Goal: Task Accomplishment & Management: Manage account settings

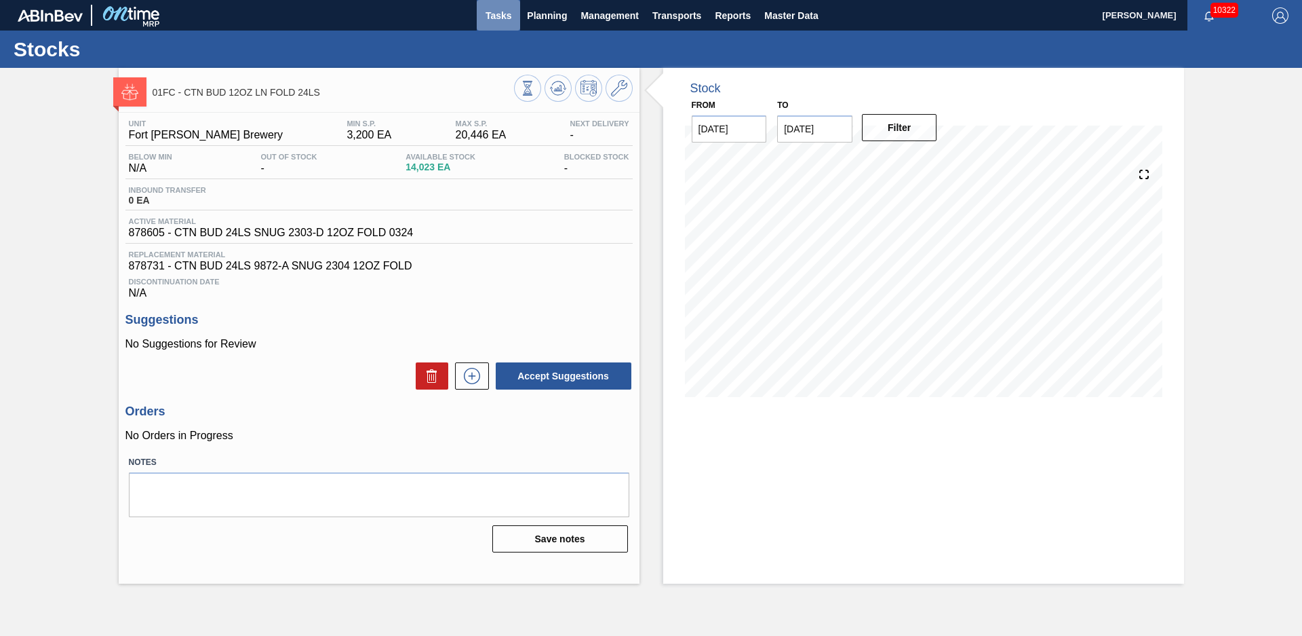
click at [500, 23] on span "Tasks" at bounding box center [499, 15] width 30 height 16
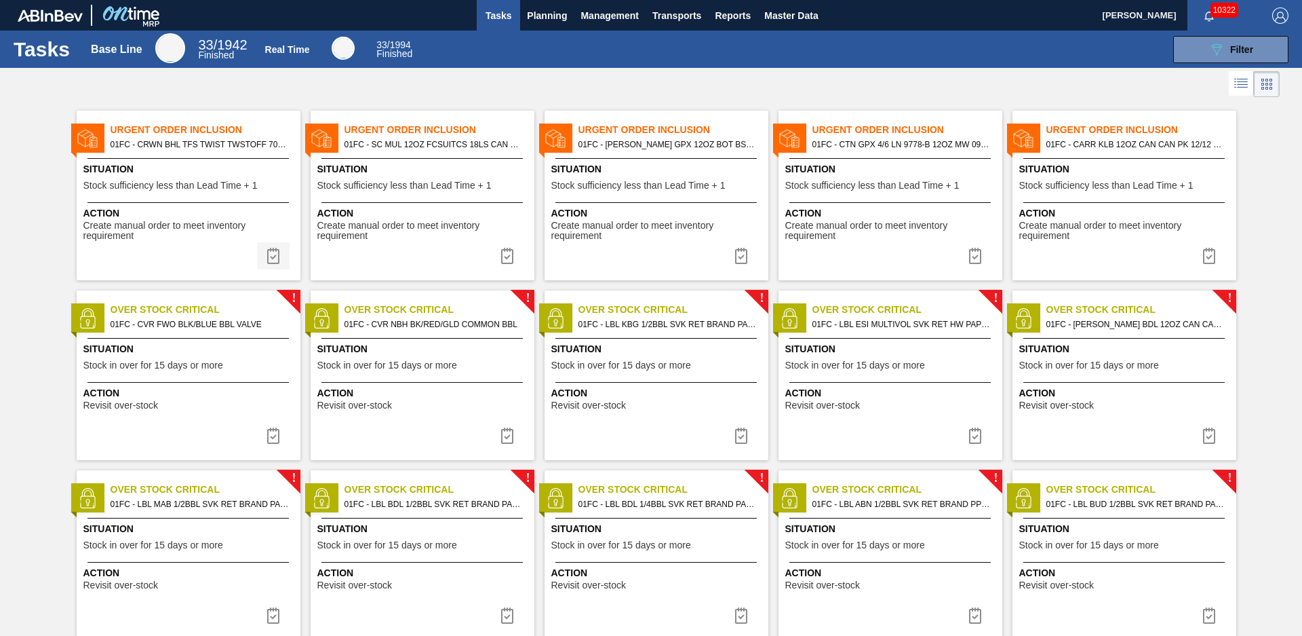
click at [270, 258] on img at bounding box center [273, 256] width 16 height 16
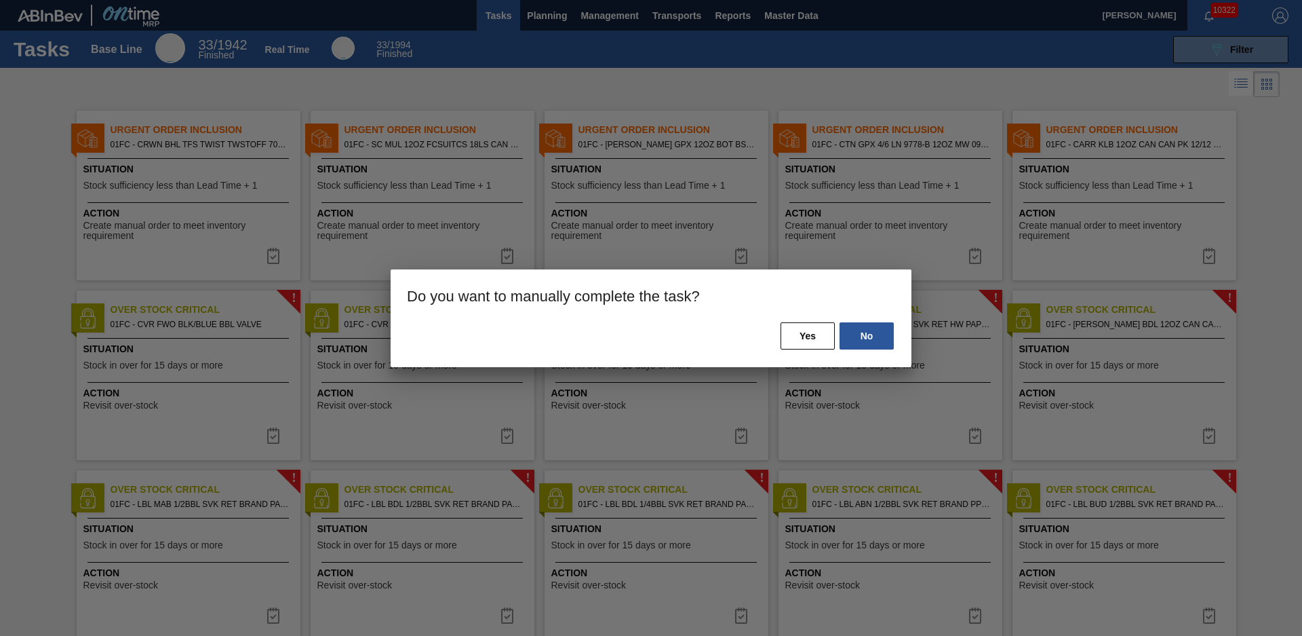
click at [775, 337] on div "No Yes" at bounding box center [651, 344] width 521 height 46
click at [804, 334] on button "Yes" at bounding box center [808, 335] width 54 height 27
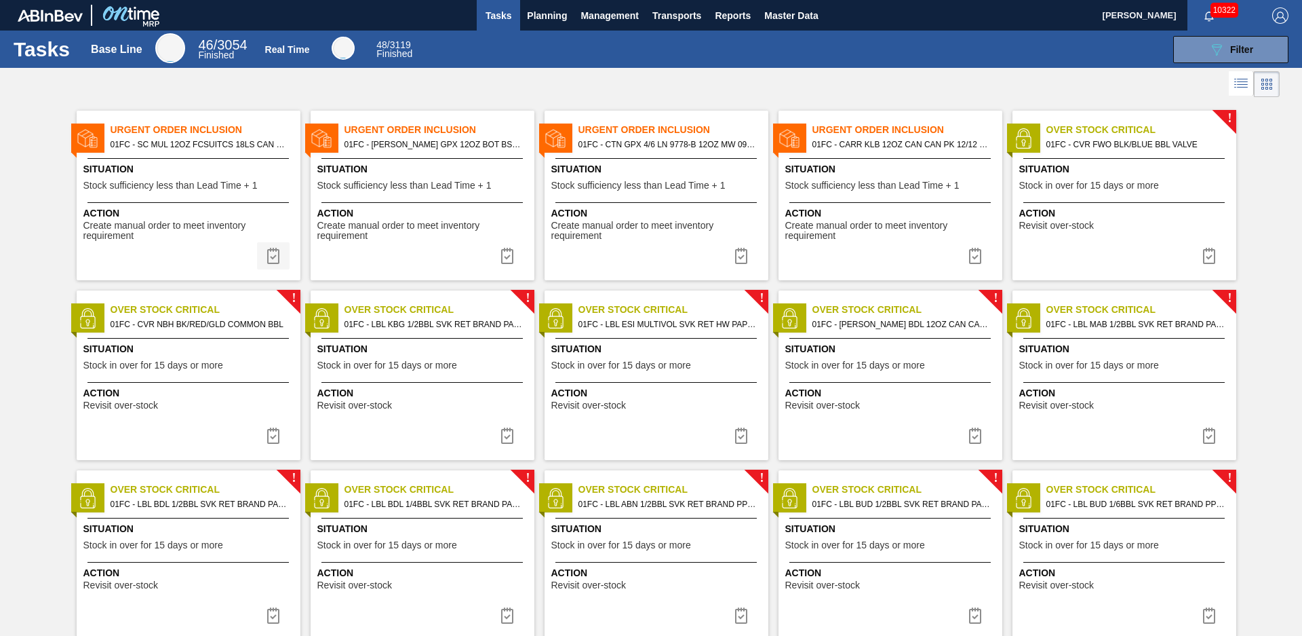
click at [271, 256] on img at bounding box center [273, 256] width 16 height 16
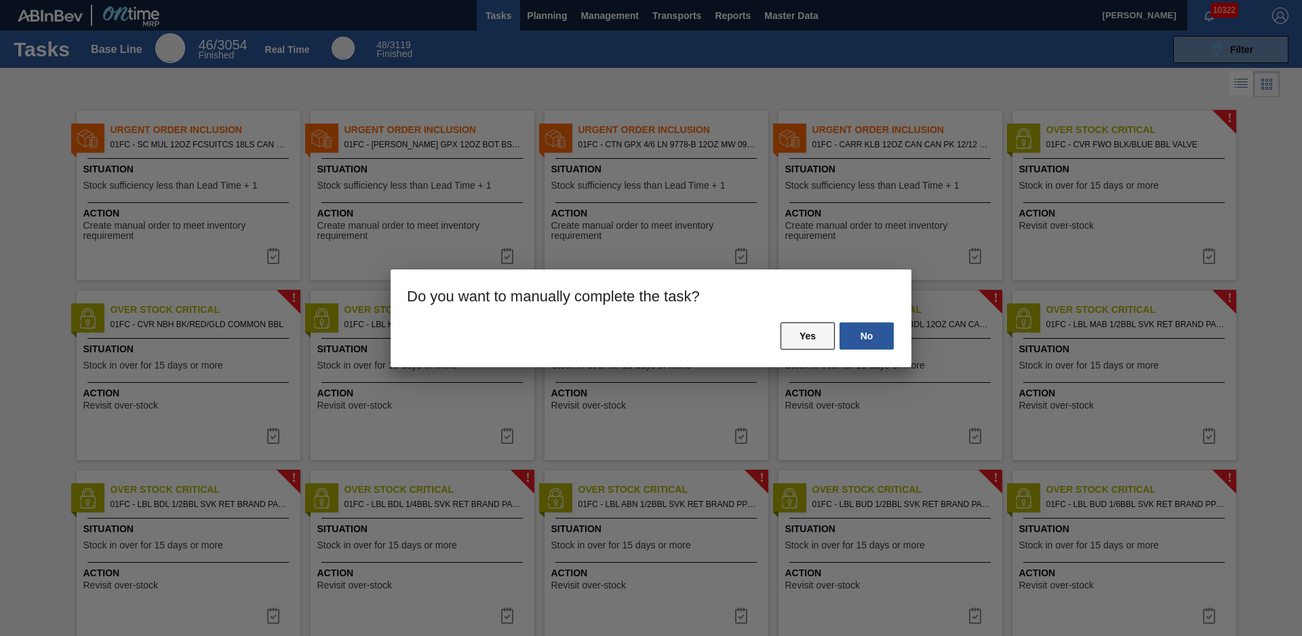
click at [834, 323] on button "Yes" at bounding box center [808, 335] width 54 height 27
click at [805, 336] on button "Yes" at bounding box center [808, 335] width 54 height 27
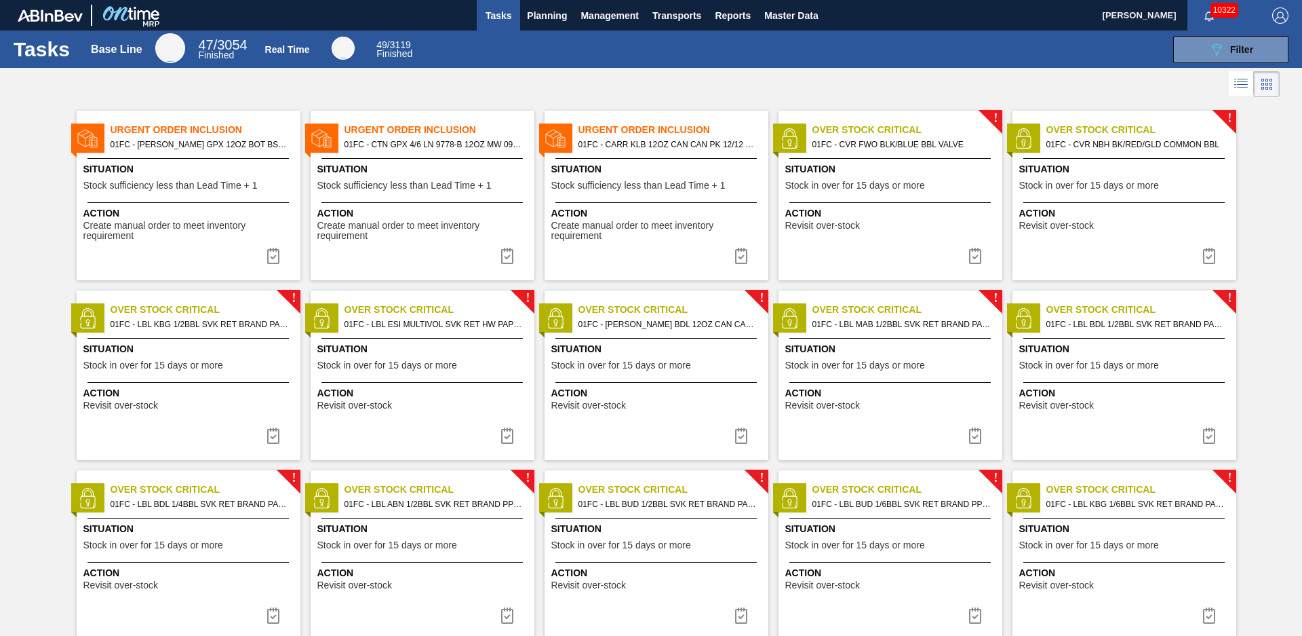
click at [218, 153] on div "Urgent Order Inclusion 01FC - [PERSON_NAME] GPX 12OZ BOT BSKT 6/12 BOT PK Situa…" at bounding box center [189, 196] width 224 height 170
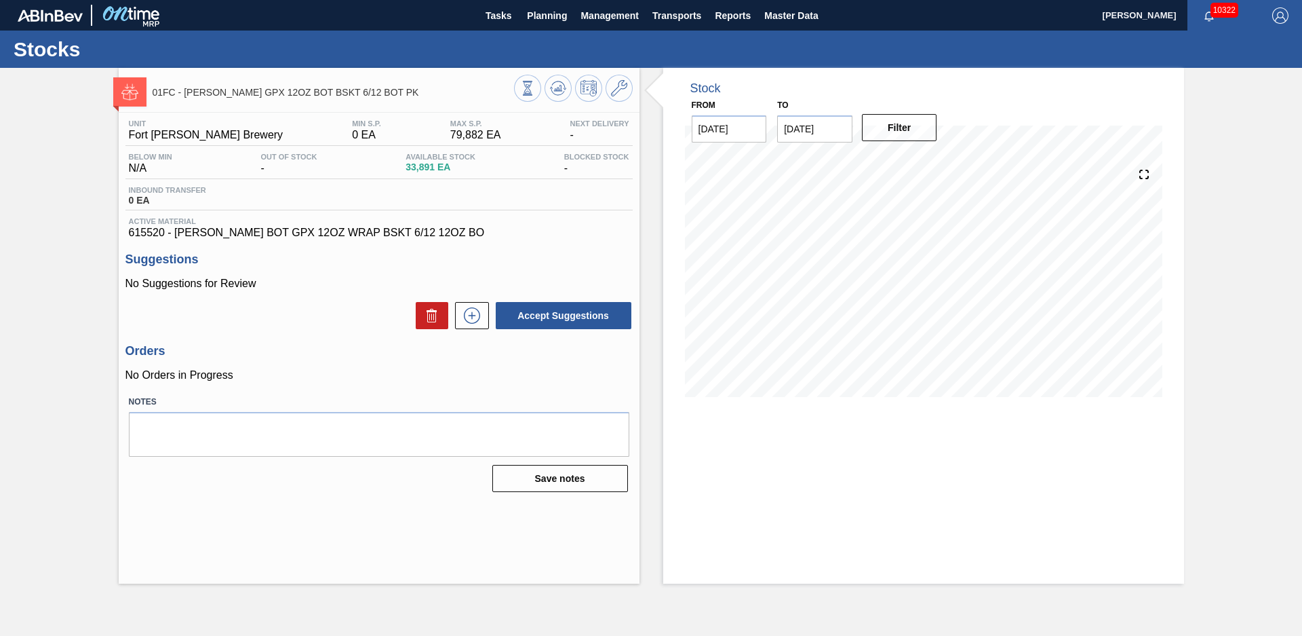
click at [14, 231] on div "01FC - [PERSON_NAME] GPX 12OZ BOT BSKT 6/12 BOT PK Unit Fort [PERSON_NAME] Brew…" at bounding box center [651, 326] width 1302 height 516
click at [535, 83] on icon at bounding box center [527, 88] width 15 height 15
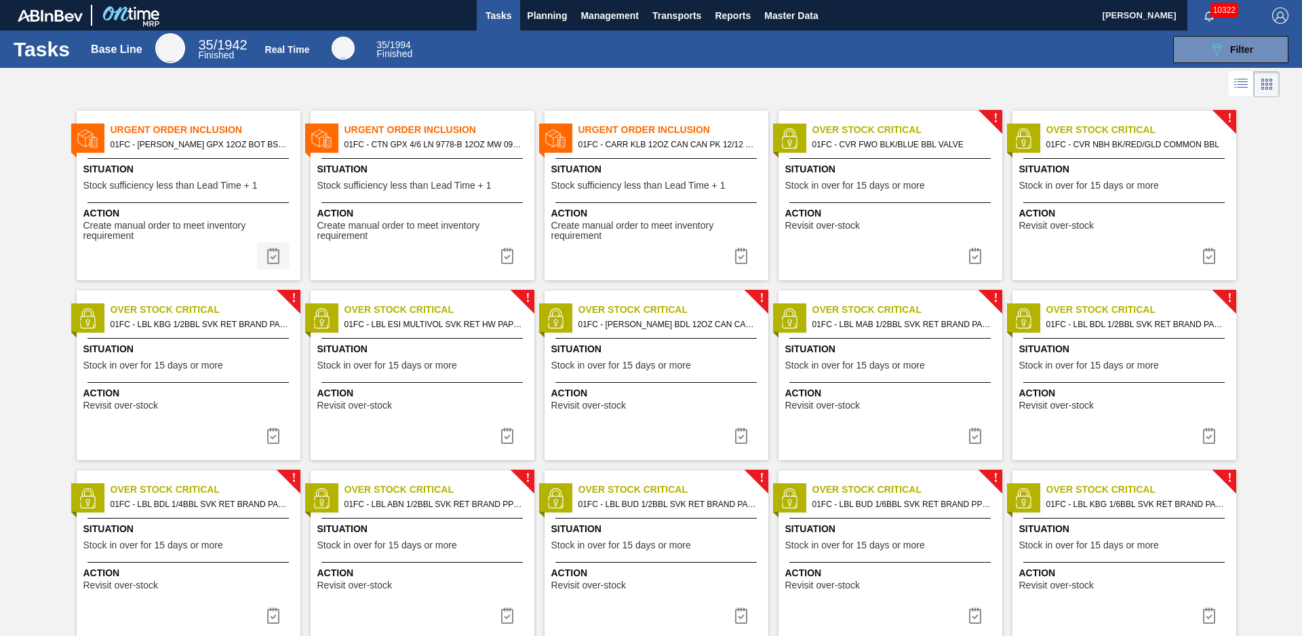
click at [273, 258] on img at bounding box center [273, 256] width 16 height 16
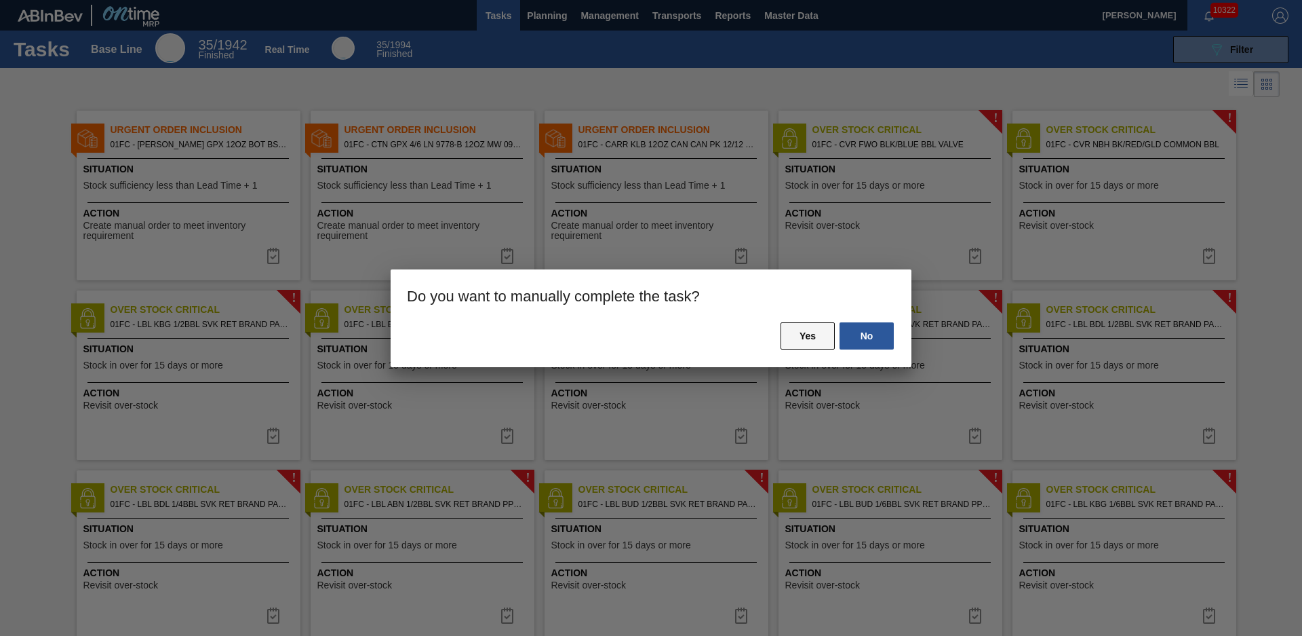
click at [822, 331] on button "Yes" at bounding box center [808, 335] width 54 height 27
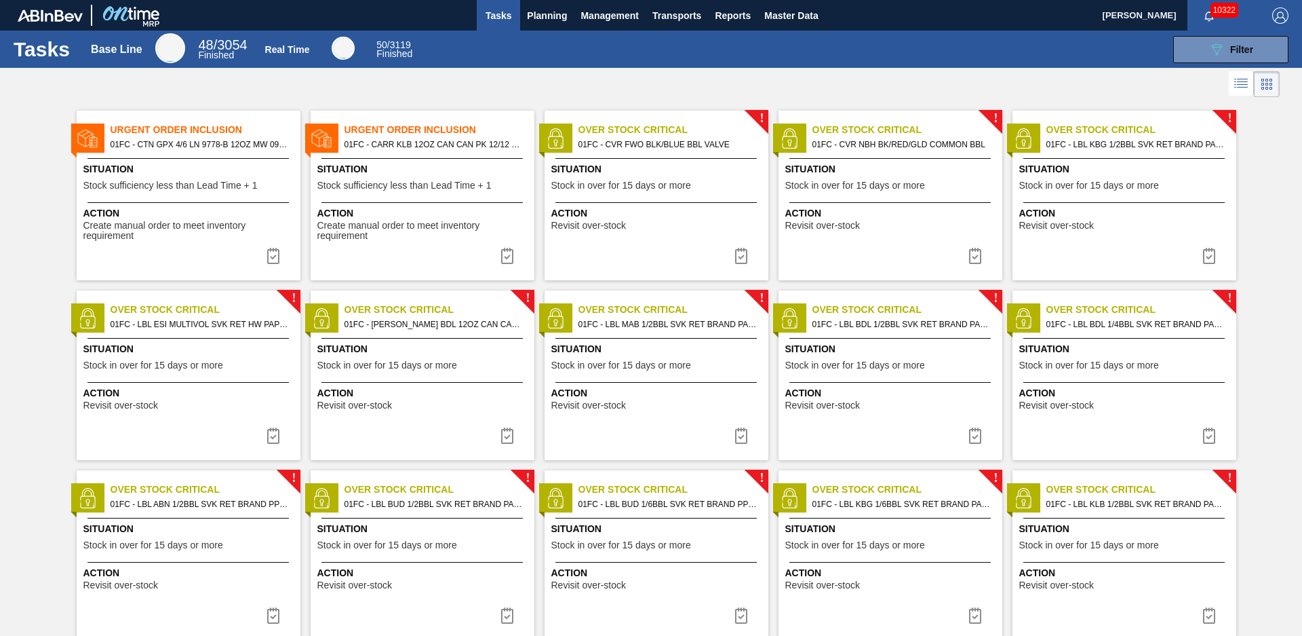
click at [178, 149] on span "01FC - CTN GPX 4/6 LN 9778-B 12OZ MW 0923 NUNA" at bounding box center [200, 144] width 179 height 15
click at [275, 255] on img at bounding box center [273, 256] width 16 height 16
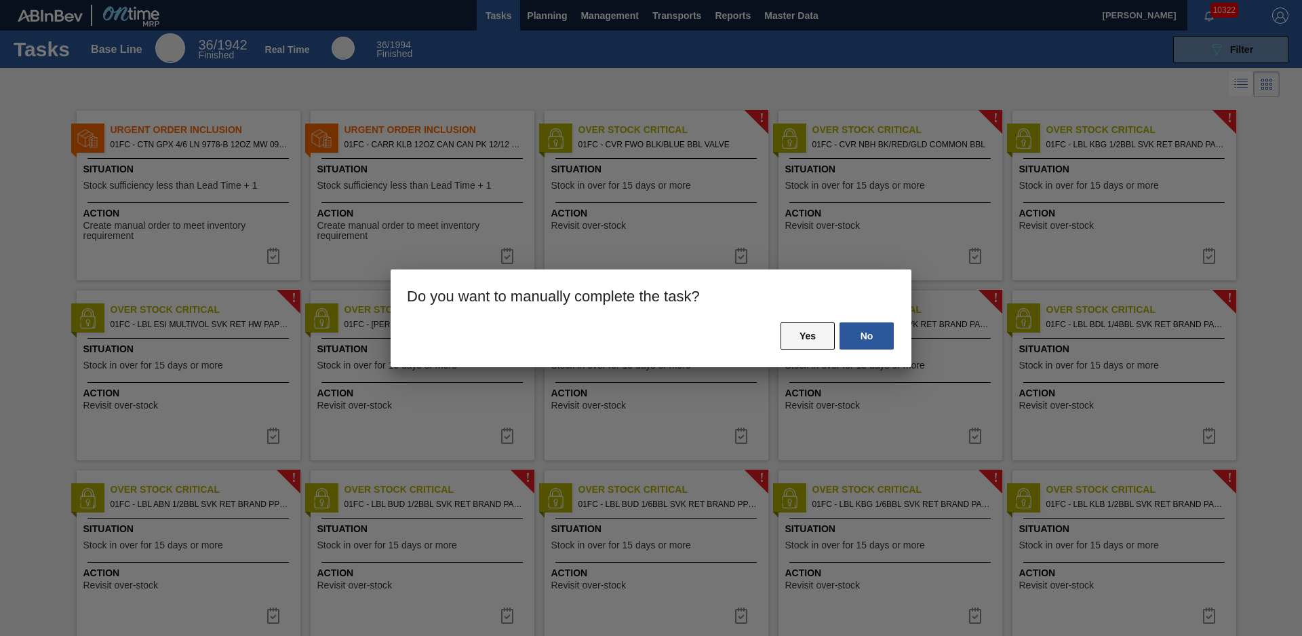
click at [813, 344] on button "Yes" at bounding box center [808, 335] width 54 height 27
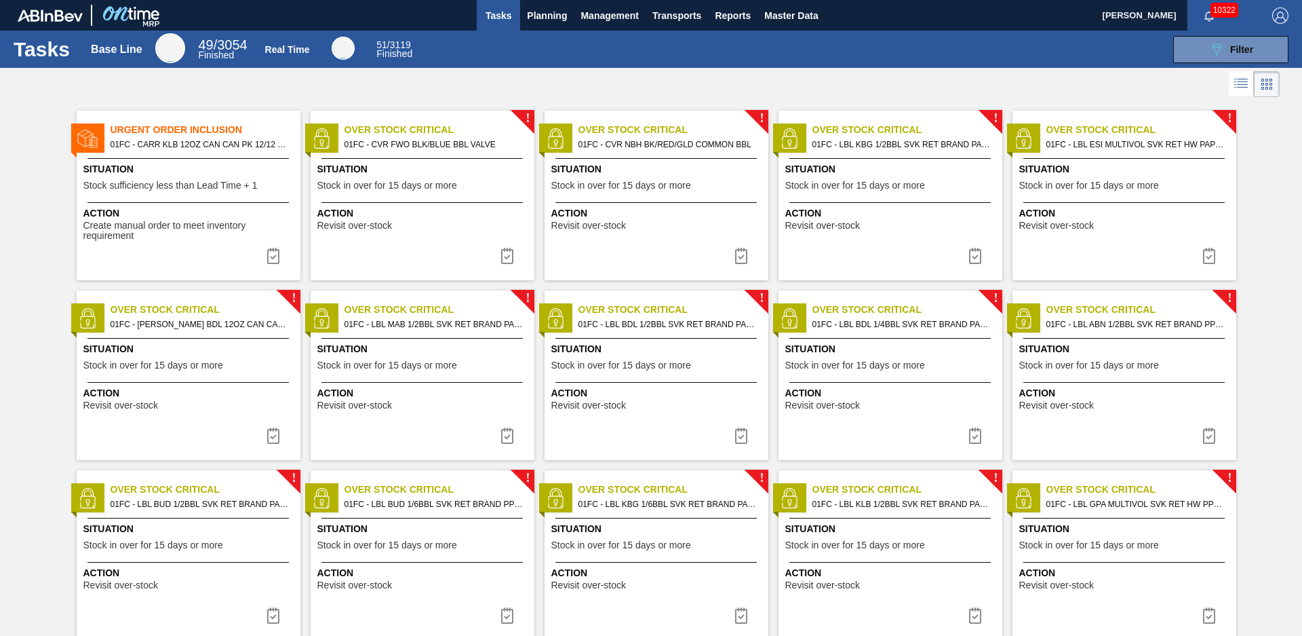
click at [185, 142] on span "01FC - CARR KLB 12OZ CAN CAN PK 12/12 CAN" at bounding box center [200, 144] width 179 height 15
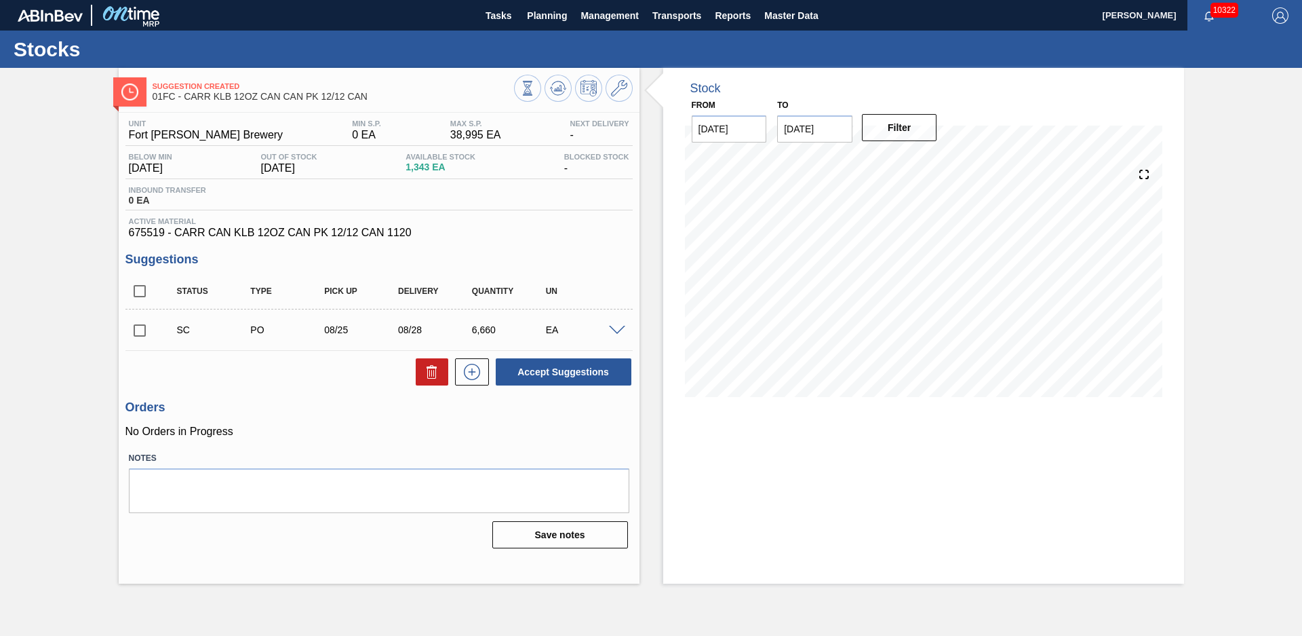
click at [47, 191] on div "Suggestion Created 01FC - [PERSON_NAME] KLB 12OZ CAN CAN PK 12/12 CAN Unit Fort…" at bounding box center [651, 326] width 1302 height 516
click at [96, 212] on div "Suggestion Created 01FC - [PERSON_NAME] KLB 12OZ CAN CAN PK 12/12 CAN Unit Fort…" at bounding box center [651, 326] width 1302 height 516
click at [645, 263] on div "Stock From [DATE] to [DATE] Filter 08/22 Stock Projection -473 SAP Planning 1,8…" at bounding box center [912, 326] width 545 height 516
click at [659, 266] on div "Stock From [DATE] to [DATE] Filter 08/22 Stock Projection -473 SAP Planning 1,8…" at bounding box center [912, 326] width 545 height 516
click at [62, 174] on div "Suggestion Created 01FC - [PERSON_NAME] KLB 12OZ CAN CAN PK 12/12 CAN Unit Fort…" at bounding box center [651, 326] width 1302 height 516
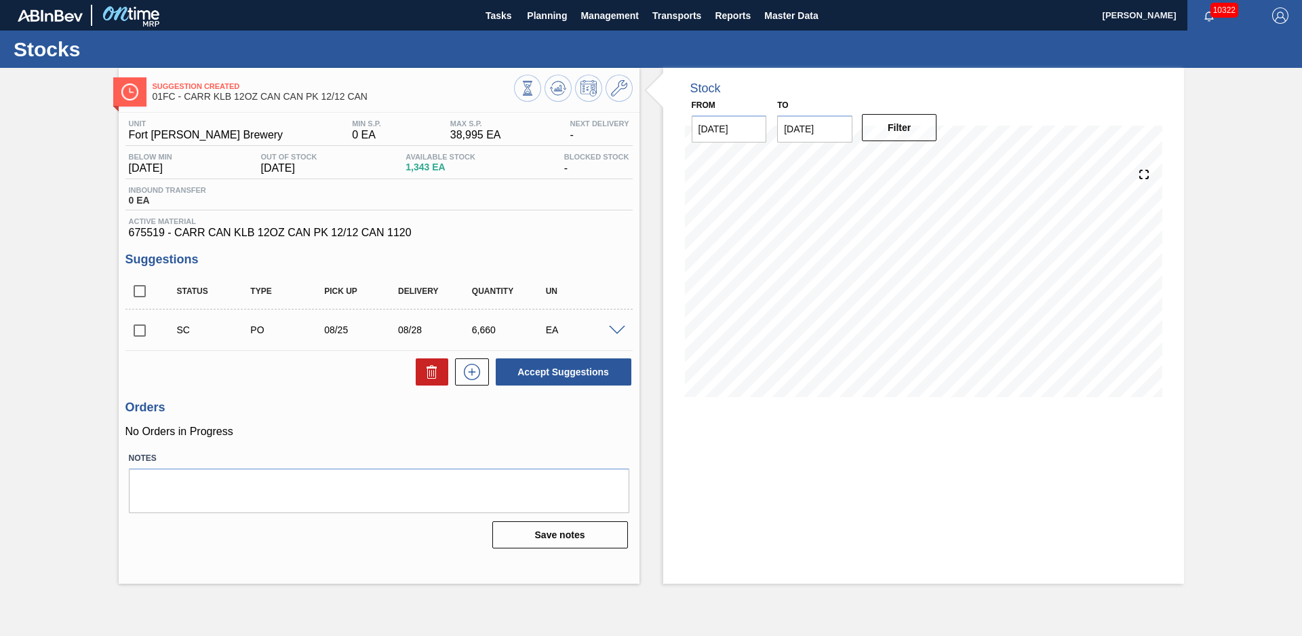
click at [31, 310] on div "Suggestion Created 01FC - [PERSON_NAME] KLB 12OZ CAN CAN PK 12/12 CAN Unit Fort…" at bounding box center [651, 326] width 1302 height 516
click at [79, 365] on div "Suggestion Created 01FC - [PERSON_NAME] KLB 12OZ CAN CAN PK 12/12 CAN Unit Fort…" at bounding box center [651, 326] width 1302 height 516
click at [650, 290] on div "Stock From [DATE] to [DATE] Filter 08/28 Stock Projection 6,187 SAP Planning 0 …" at bounding box center [912, 326] width 545 height 516
click at [653, 257] on div "Stock From [DATE] to [DATE] Filter 08/22 Stock Projection -473 SAP Planning 1,8…" at bounding box center [912, 326] width 545 height 516
click at [653, 289] on div "Stock From [DATE] to [DATE] Filter 08/22 Stock Projection -473 SAP Planning 1,8…" at bounding box center [912, 326] width 545 height 516
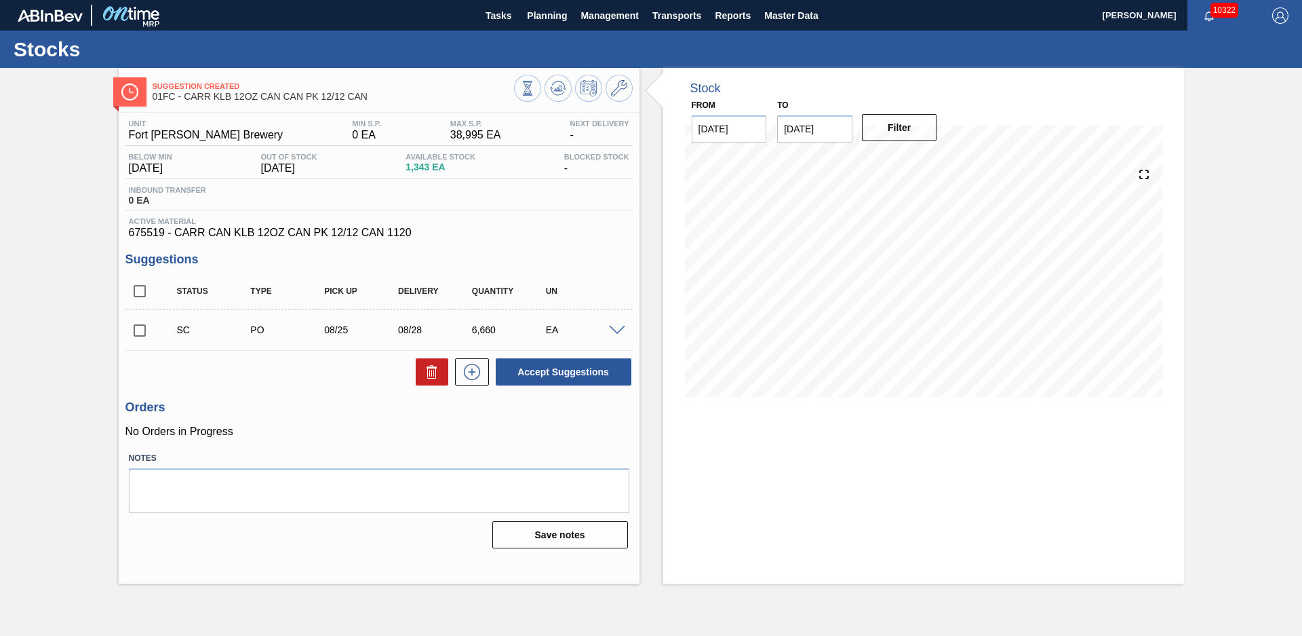
click at [89, 294] on div "Suggestion Created 01FC - [PERSON_NAME] KLB 12OZ CAN CAN PK 12/12 CAN Unit Fort…" at bounding box center [651, 326] width 1302 height 516
click at [1236, 168] on div "Suggestion Created 01FC - [PERSON_NAME] KLB 12OZ CAN CAN PK 12/12 CAN Unit Fort…" at bounding box center [651, 326] width 1302 height 516
click at [96, 153] on div "Suggestion Created 01FC - [PERSON_NAME] KLB 12OZ CAN CAN PK 12/12 CAN Unit Fort…" at bounding box center [651, 326] width 1302 height 516
click at [71, 107] on div "Suggestion Created 01FC - [PERSON_NAME] KLB 12OZ CAN CAN PK 12/12 CAN Unit Fort…" at bounding box center [651, 326] width 1302 height 516
click at [66, 134] on div "Suggestion Created 01FC - [PERSON_NAME] KLB 12OZ CAN CAN PK 12/12 CAN Unit Fort…" at bounding box center [651, 326] width 1302 height 516
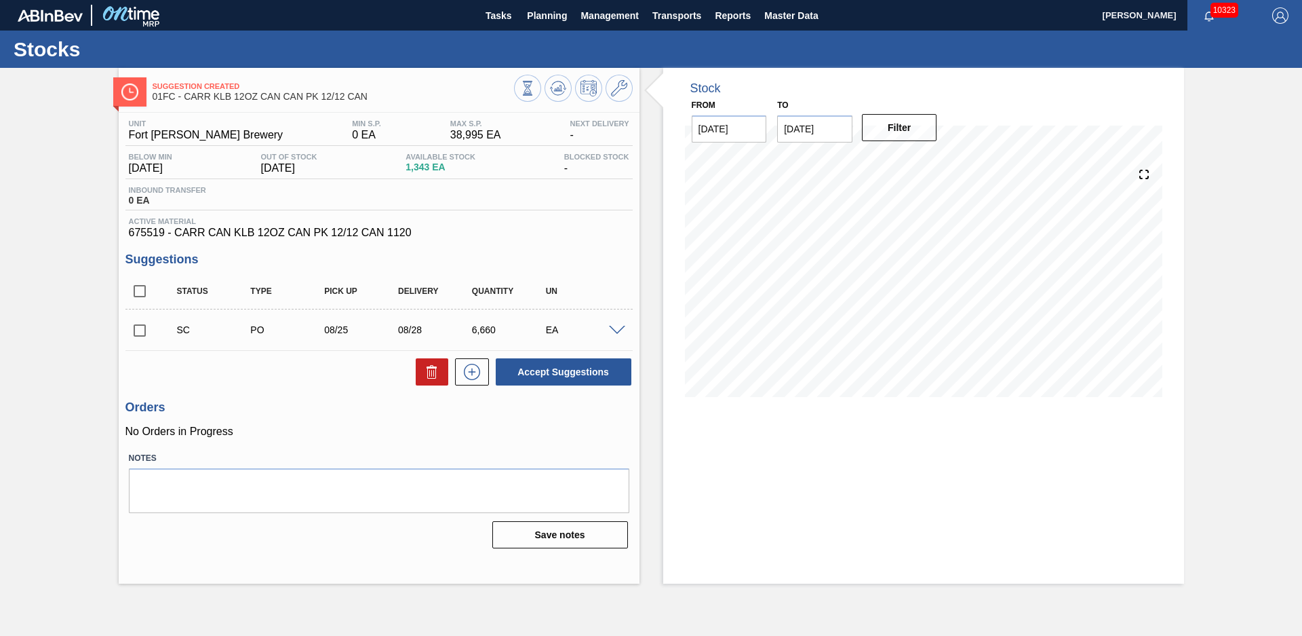
click at [71, 287] on div "Suggestion Created 01FC - [PERSON_NAME] KLB 12OZ CAN CAN PK 12/12 CAN Unit Fort…" at bounding box center [651, 326] width 1302 height 516
click at [654, 330] on div "Stock From [DATE] to [DATE] Filter 08/25 Stock Projection -473 SAP Planning 0 T…" at bounding box center [912, 326] width 545 height 516
click at [1201, 311] on div "Suggestion Created 01FC - [PERSON_NAME] KLB 12OZ CAN CAN PK 12/12 CAN Unit Fort…" at bounding box center [651, 326] width 1302 height 516
click at [1198, 313] on div "Suggestion Created 01FC - [PERSON_NAME] KLB 12OZ CAN CAN PK 12/12 CAN Unit Fort…" at bounding box center [651, 326] width 1302 height 516
click at [1245, 291] on div "Suggestion Created 01FC - [PERSON_NAME] KLB 12OZ CAN CAN PK 12/12 CAN Unit Fort…" at bounding box center [651, 326] width 1302 height 516
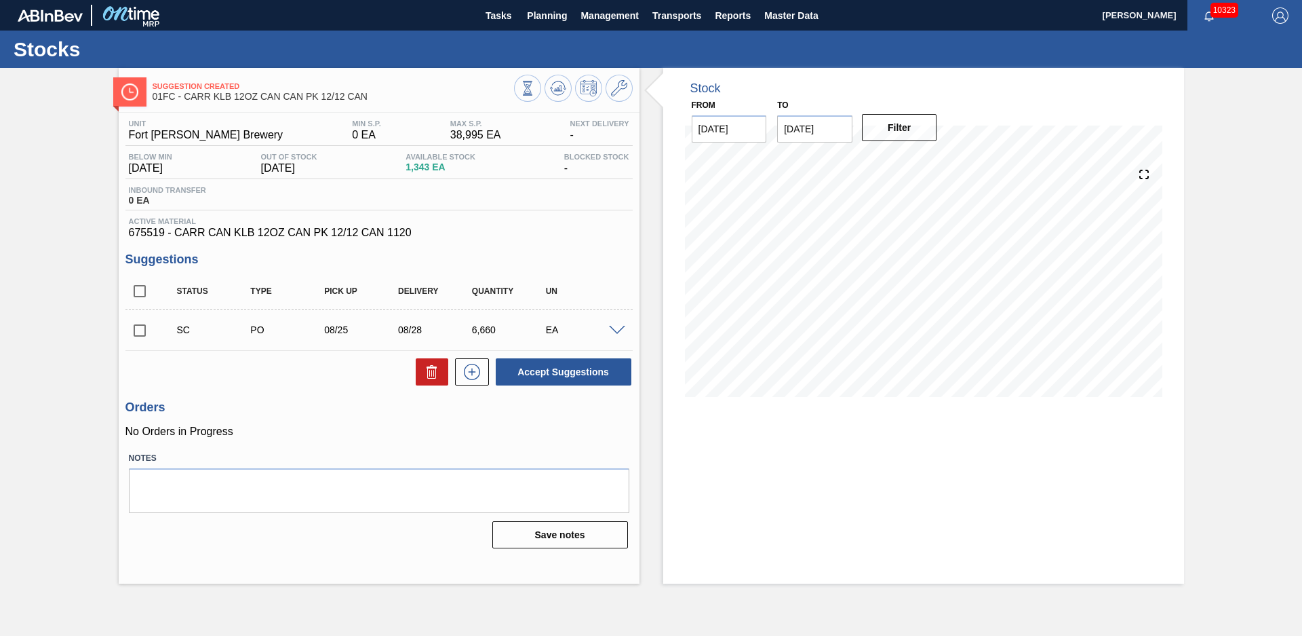
click at [66, 173] on div "Suggestion Created 01FC - [PERSON_NAME] KLB 12OZ CAN CAN PK 12/12 CAN Unit Fort…" at bounding box center [651, 326] width 1302 height 516
click at [111, 197] on div "Suggestion Created 01FC - [PERSON_NAME] KLB 12OZ CAN CAN PK 12/12 CAN Unit Fort…" at bounding box center [651, 326] width 1302 height 516
click at [507, 18] on span "Tasks" at bounding box center [499, 15] width 30 height 16
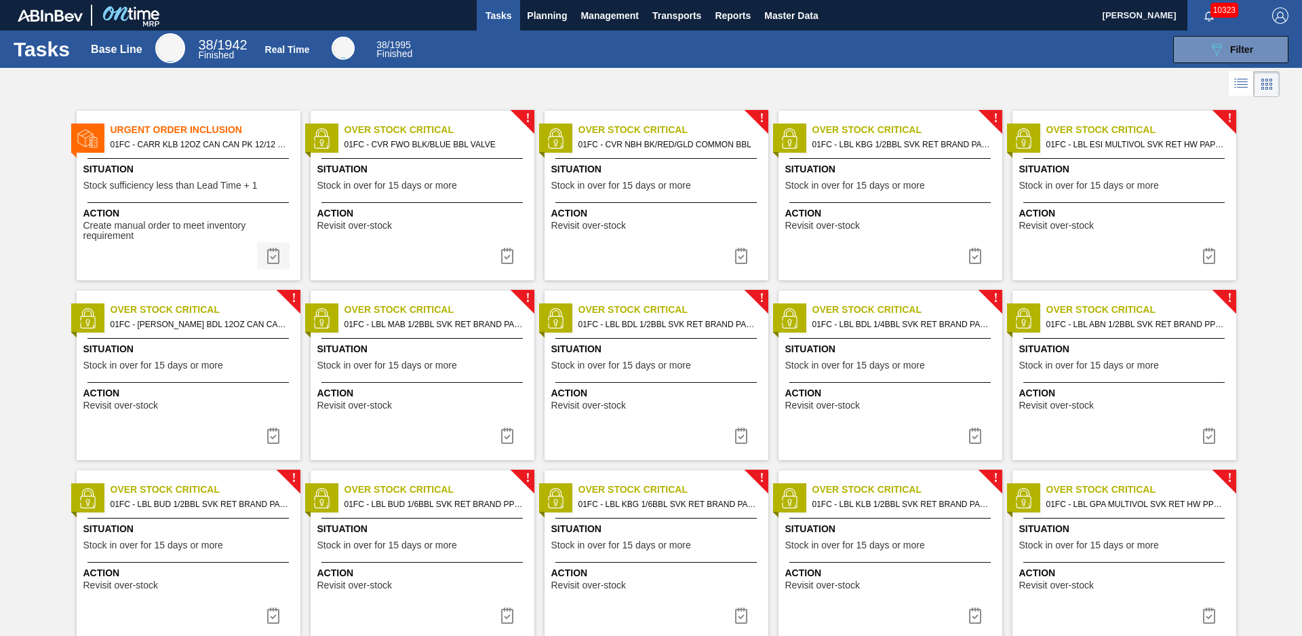
click at [273, 250] on img at bounding box center [273, 256] width 16 height 16
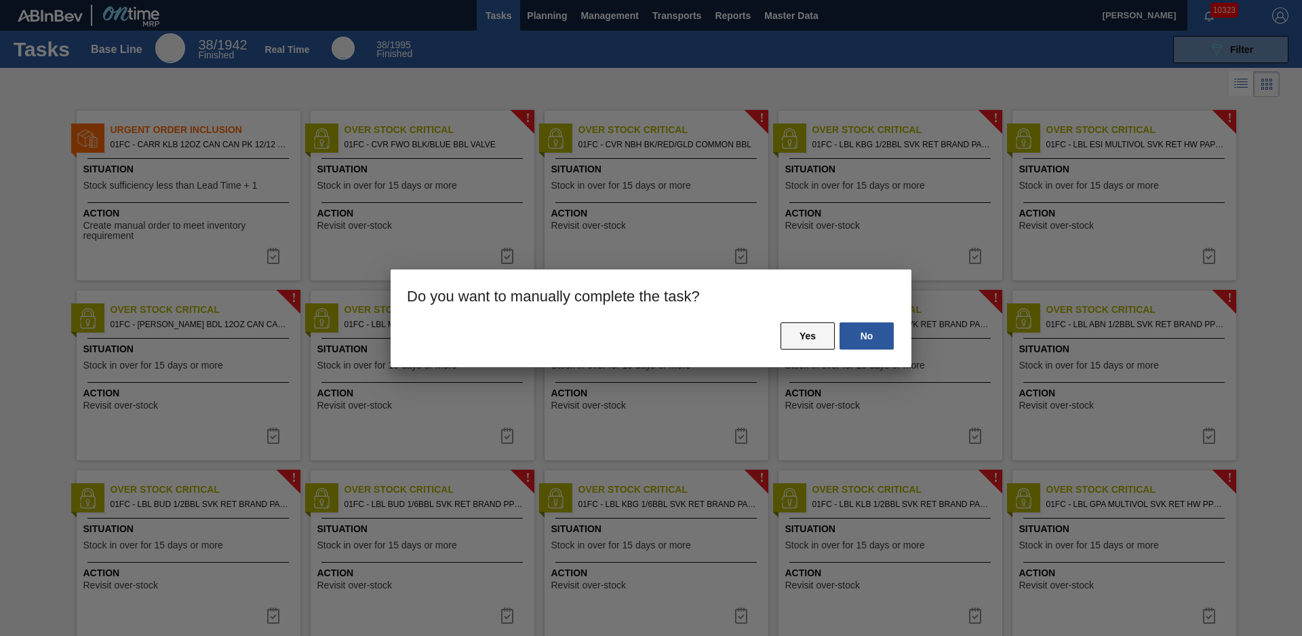
click at [783, 336] on button "Yes" at bounding box center [808, 335] width 54 height 27
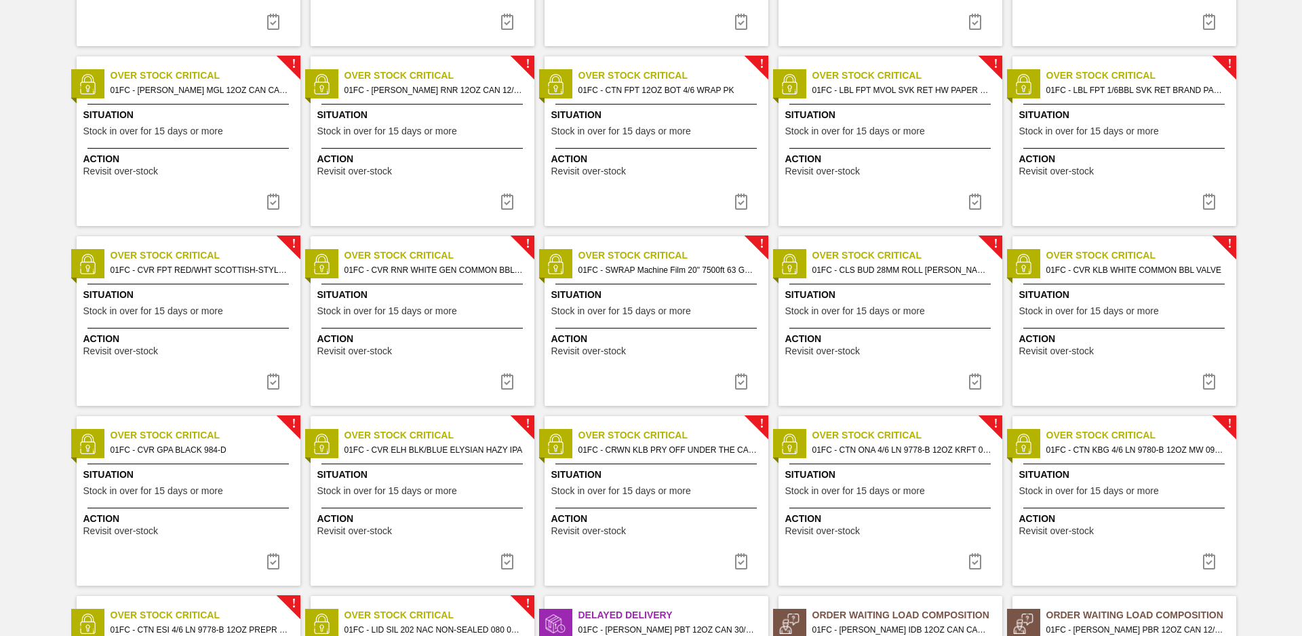
scroll to position [1296, 0]
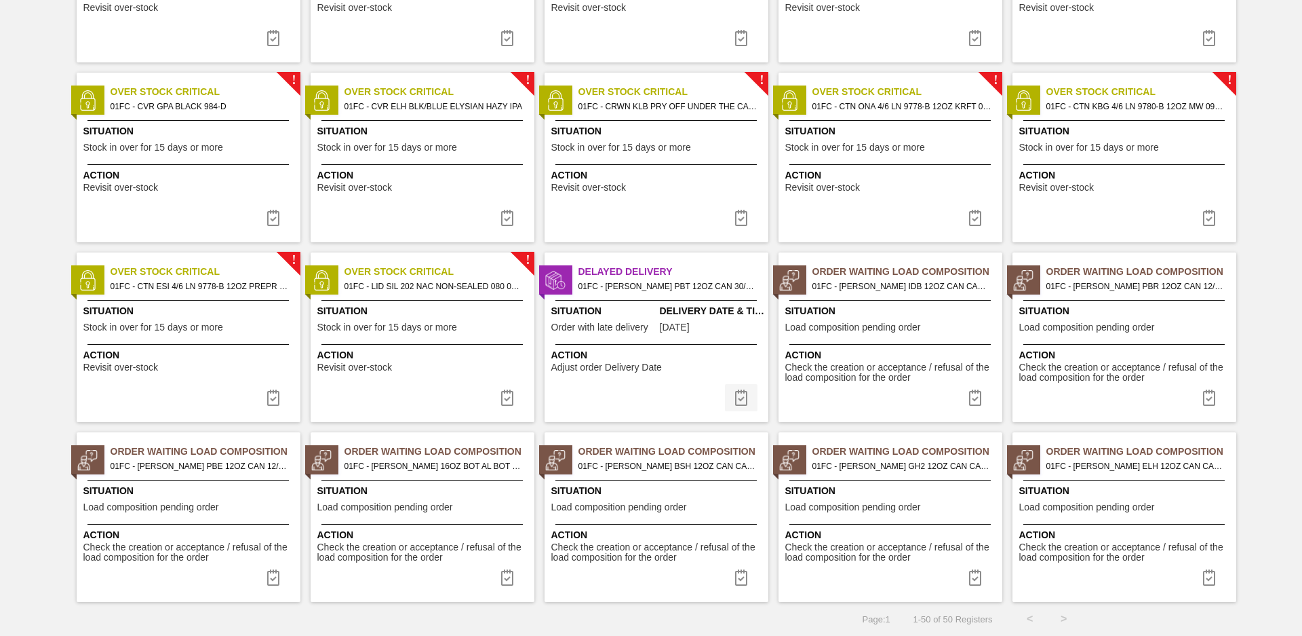
click at [742, 403] on img at bounding box center [741, 397] width 16 height 16
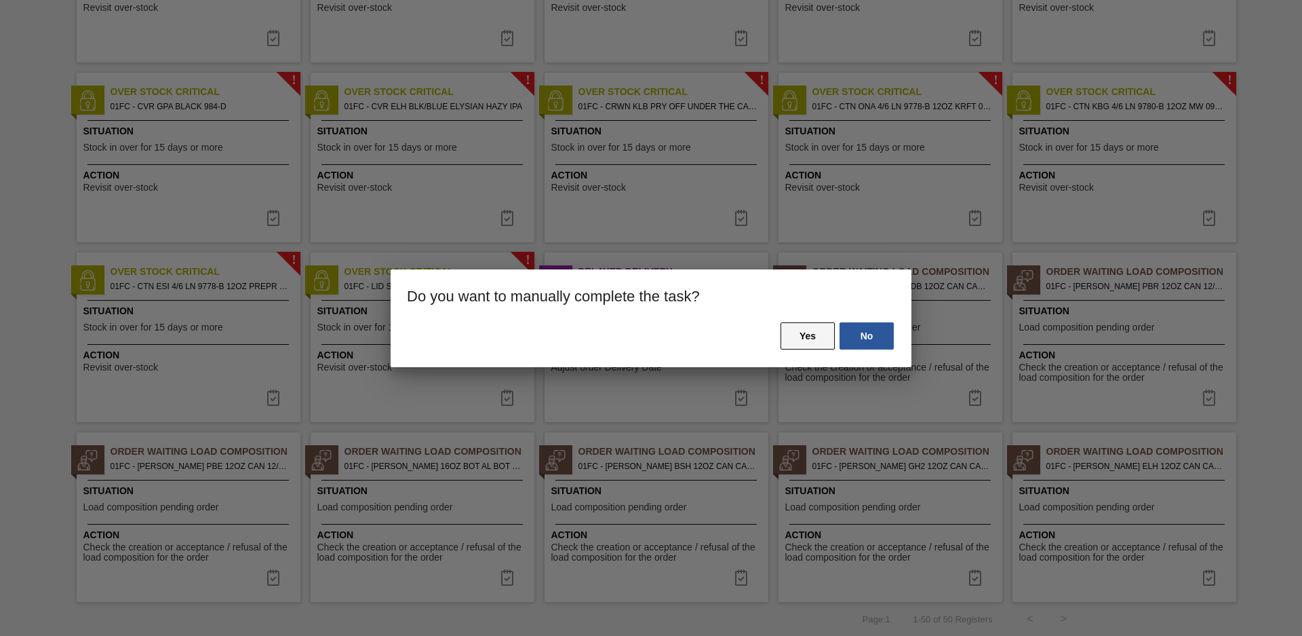
click at [806, 338] on button "Yes" at bounding box center [808, 335] width 54 height 27
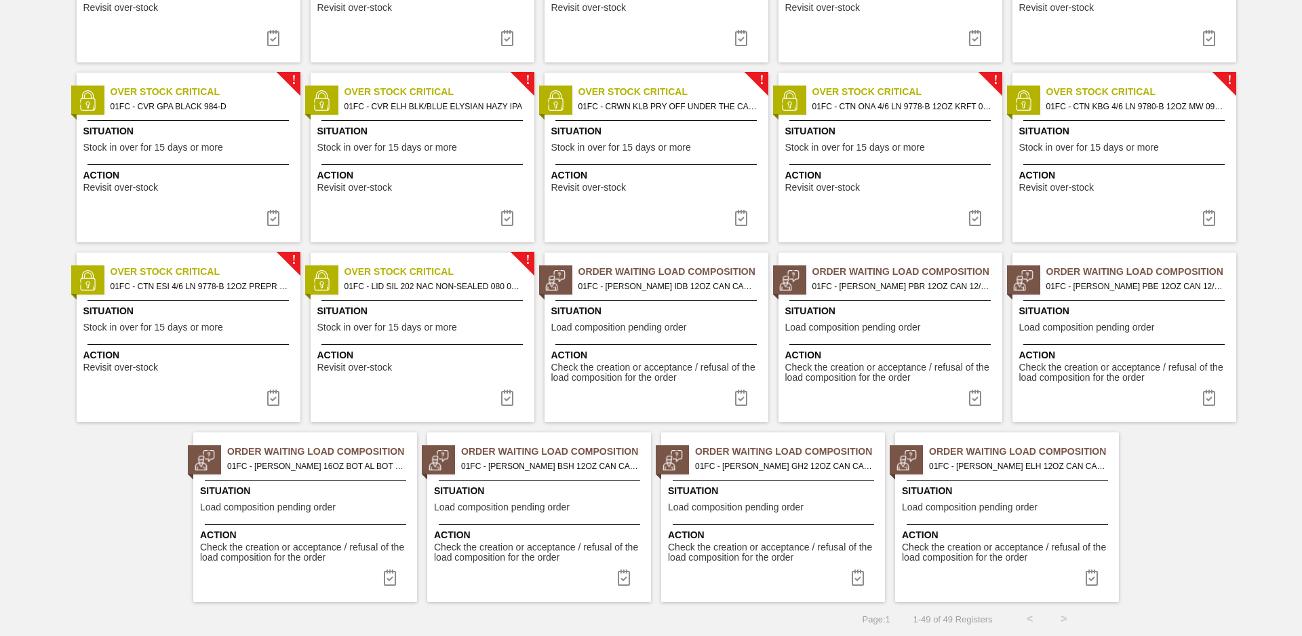
scroll to position [0, 0]
